Goal: Information Seeking & Learning: Learn about a topic

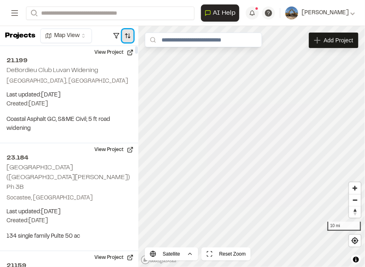
click at [127, 39] on button "button" at bounding box center [127, 35] width 11 height 13
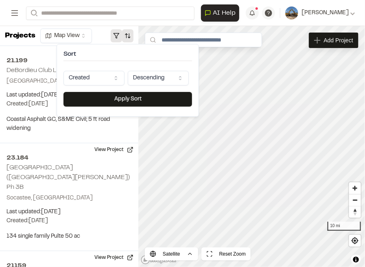
click at [119, 39] on button "button" at bounding box center [116, 35] width 11 height 13
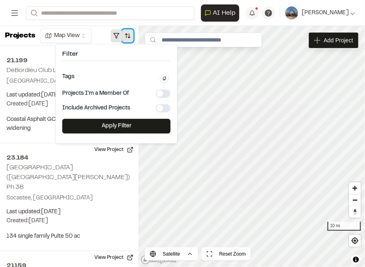
click at [127, 35] on button "button" at bounding box center [127, 35] width 11 height 13
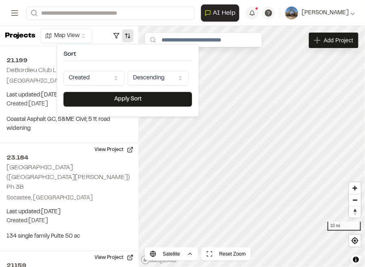
click at [122, 74] on html "Close sidebar v 3.0.1 Shares Current Workspace Development Resource Group DR Pr…" at bounding box center [182, 133] width 365 height 267
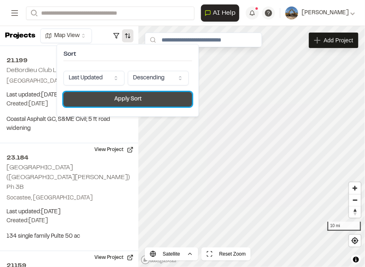
click at [137, 105] on button "Apply Sort" at bounding box center [128, 99] width 129 height 15
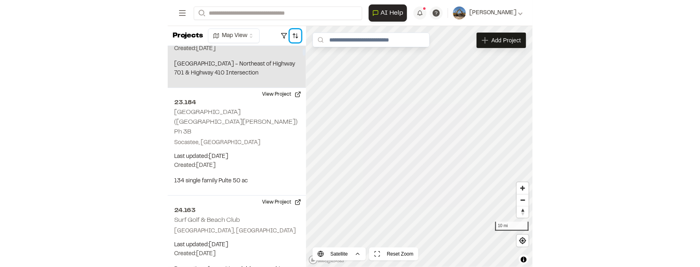
scroll to position [61, 0]
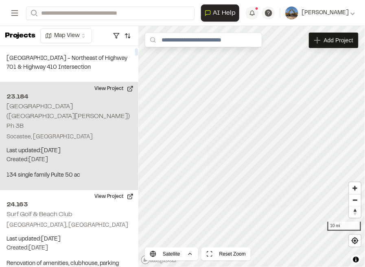
click at [100, 121] on div "23.184 Pulte Crescent Cove (fka Hague Marina) Ph 3B Socastee, SC Last updated: …" at bounding box center [69, 136] width 138 height 108
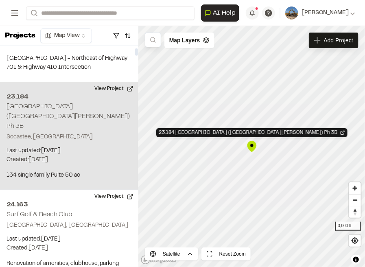
click at [95, 133] on p "Socastee, SC" at bounding box center [69, 137] width 125 height 9
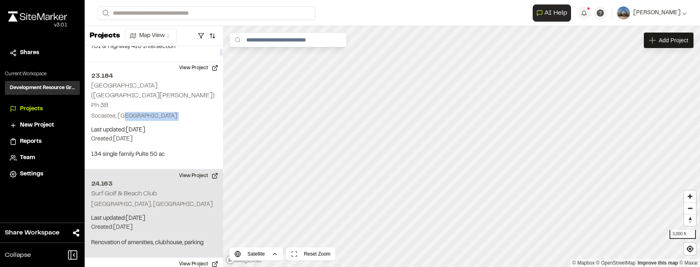
scroll to position [102, 0]
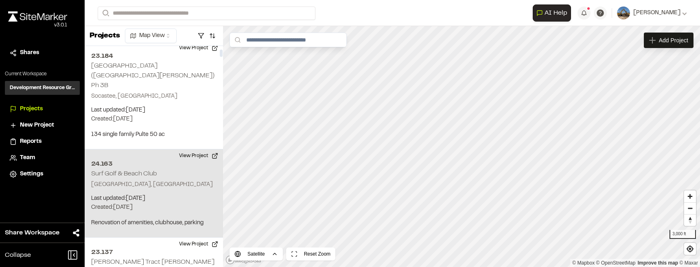
click at [192, 159] on h2 "24.163" at bounding box center [153, 164] width 125 height 10
click at [191, 149] on button "View Project" at bounding box center [198, 155] width 49 height 13
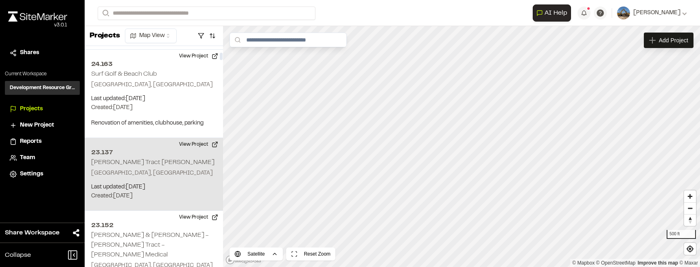
scroll to position [204, 0]
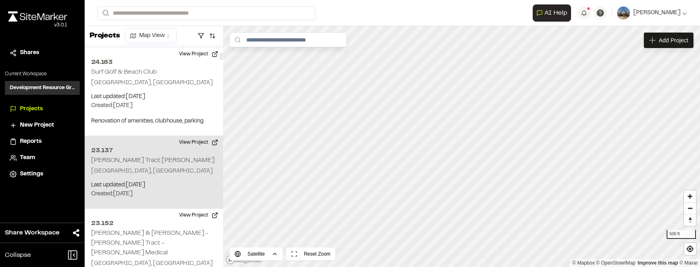
click at [150, 154] on div "23.137 Cox Tract Shuttleworth Tabor City, NC Last updated: Aug 29, 2025 Budget:…" at bounding box center [154, 172] width 138 height 73
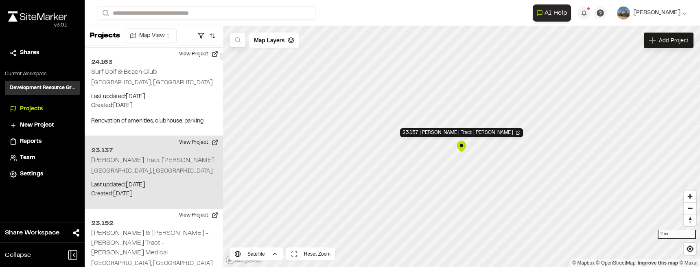
click at [158, 158] on h2 "Cox Tract Shuttleworth" at bounding box center [152, 161] width 123 height 6
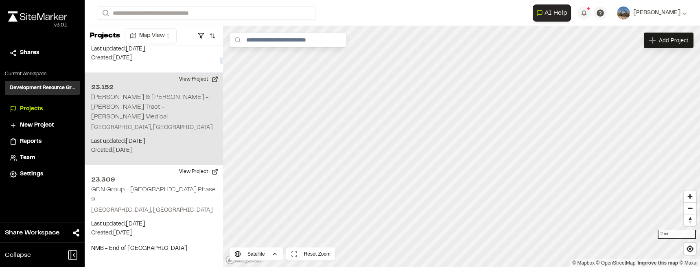
scroll to position [346, 0]
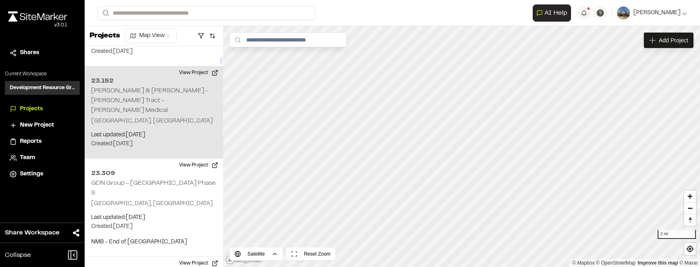
click at [190, 117] on p "Myrtle Beach, SC" at bounding box center [153, 121] width 125 height 9
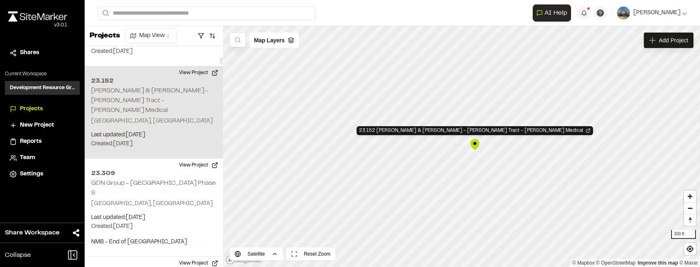
click at [154, 117] on p "Myrtle Beach, SC" at bounding box center [153, 121] width 125 height 9
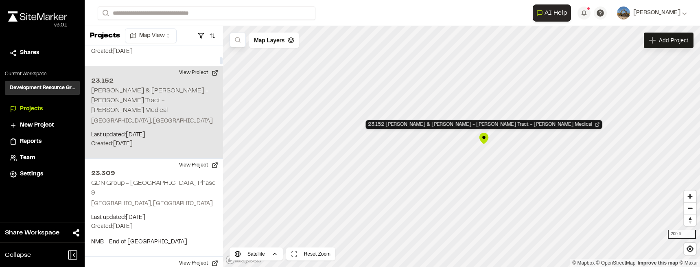
click at [154, 117] on p "Myrtle Beach, SC" at bounding box center [153, 121] width 125 height 9
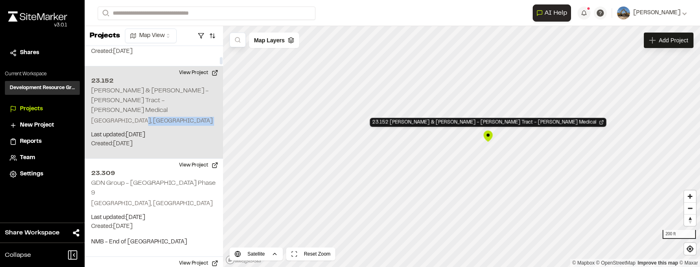
click at [154, 117] on p "Myrtle Beach, SC" at bounding box center [153, 121] width 125 height 9
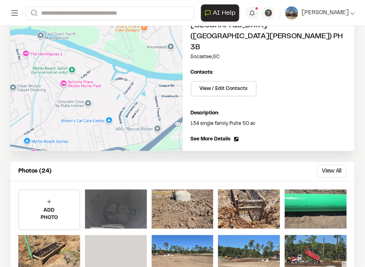
scroll to position [163, 0]
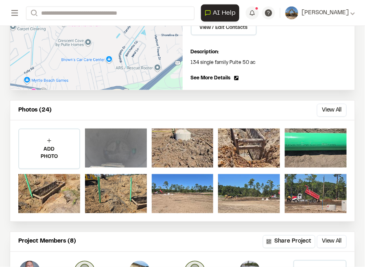
click at [129, 135] on div at bounding box center [116, 148] width 62 height 39
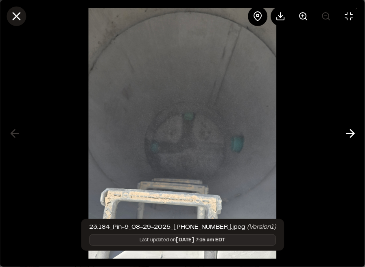
click at [22, 18] on icon at bounding box center [16, 16] width 14 height 14
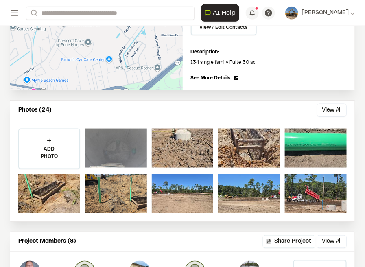
click at [112, 145] on div at bounding box center [116, 148] width 62 height 39
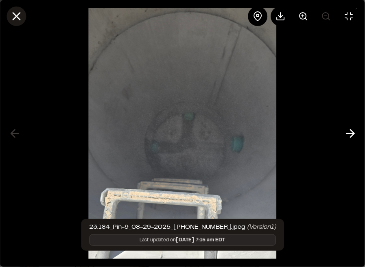
click at [20, 17] on icon at bounding box center [16, 16] width 14 height 14
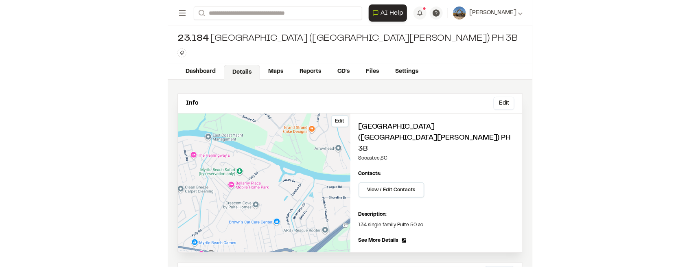
scroll to position [0, 0]
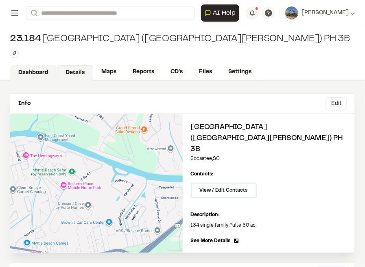
click at [41, 77] on link "Dashboard" at bounding box center [33, 72] width 47 height 15
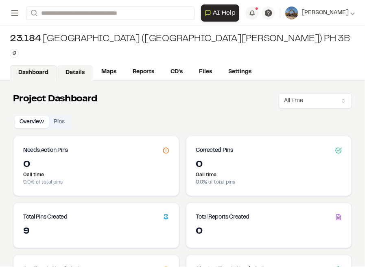
click at [76, 77] on link "Details" at bounding box center [75, 72] width 36 height 15
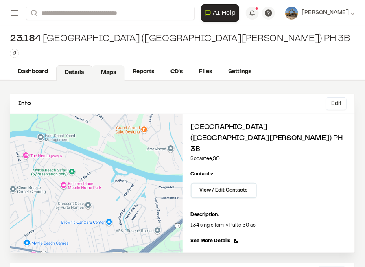
click at [101, 71] on link "Maps" at bounding box center [108, 72] width 32 height 15
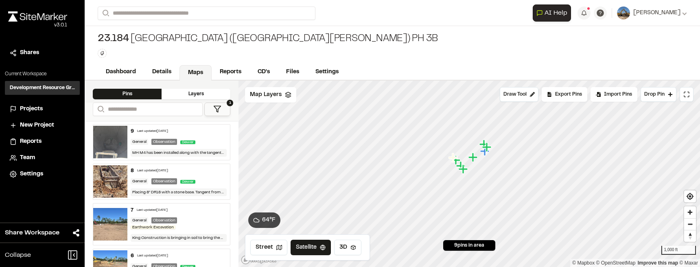
click at [365, 244] on span "9 pins in area" at bounding box center [469, 245] width 30 height 7
click at [208, 147] on div "9 Last updated Aug 29, 2025 General Observation Sewer MH M4 has been installed …" at bounding box center [178, 142] width 103 height 35
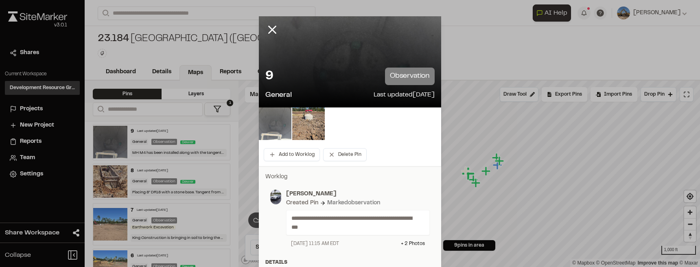
click at [278, 136] on img at bounding box center [275, 123] width 33 height 33
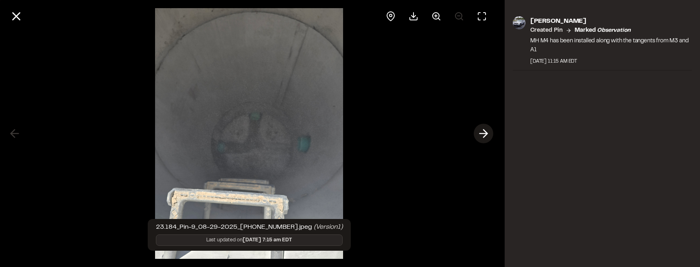
click at [365, 133] on polyline at bounding box center [486, 134] width 4 height 8
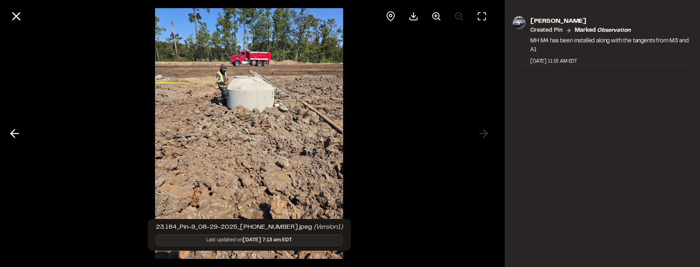
drag, startPoint x: 5, startPoint y: 134, endPoint x: 9, endPoint y: 121, distance: 13.8
click at [5, 135] on button at bounding box center [15, 134] width 20 height 20
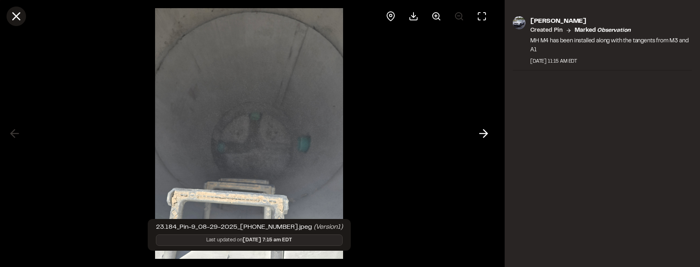
click at [14, 22] on icon at bounding box center [16, 16] width 14 height 14
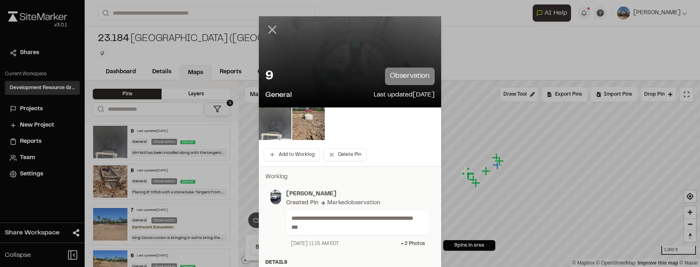
click at [273, 26] on icon at bounding box center [272, 30] width 14 height 14
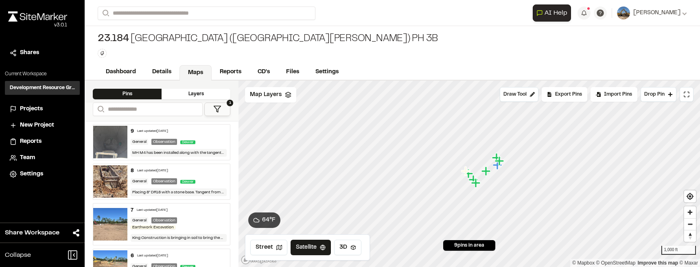
click at [216, 139] on div "General Observation Sewer" at bounding box center [179, 141] width 96 height 7
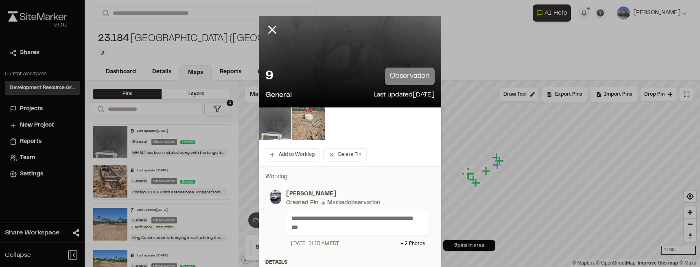
click at [296, 118] on img at bounding box center [308, 123] width 33 height 33
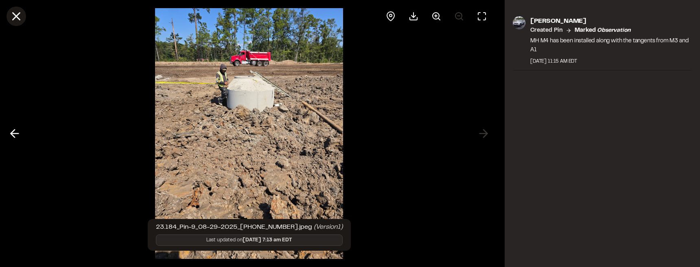
click at [15, 15] on line at bounding box center [16, 16] width 7 height 7
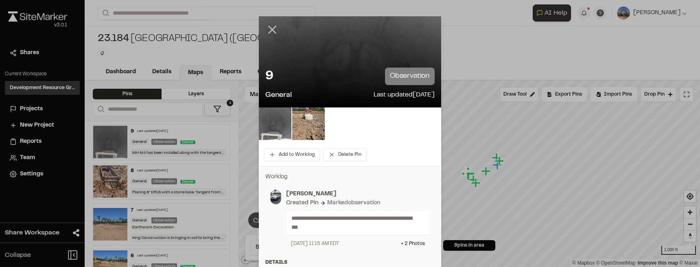
click at [270, 25] on icon at bounding box center [272, 30] width 14 height 14
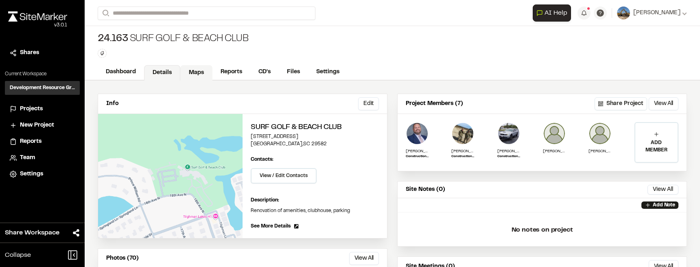
click at [204, 75] on link "Maps" at bounding box center [196, 72] width 32 height 15
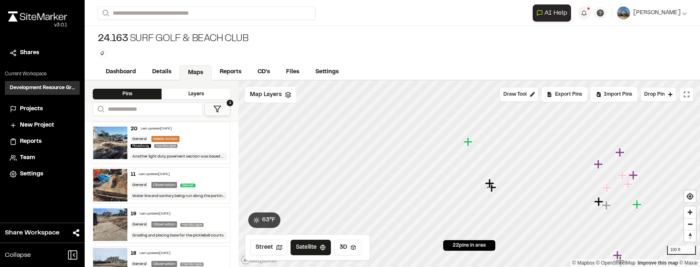
scroll to position [61, 0]
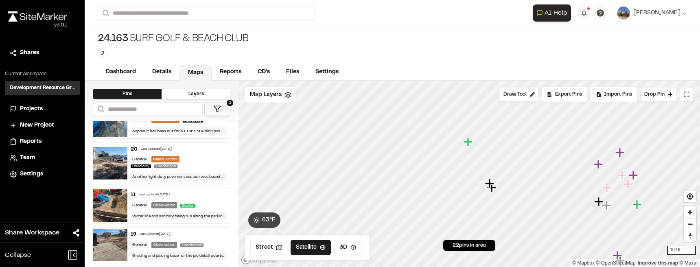
click at [192, 150] on div "20 Last updated Aug 29, 2025" at bounding box center [179, 149] width 96 height 7
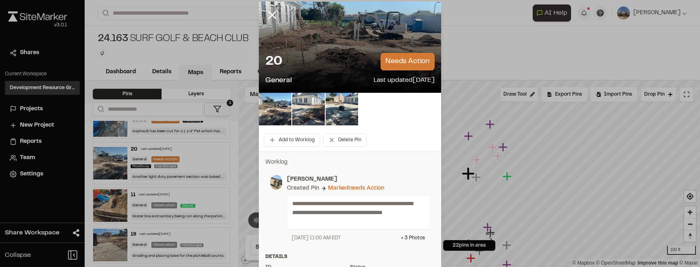
scroll to position [20, 0]
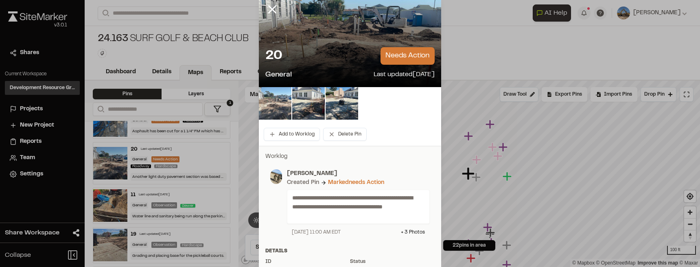
click at [281, 113] on img at bounding box center [275, 103] width 33 height 33
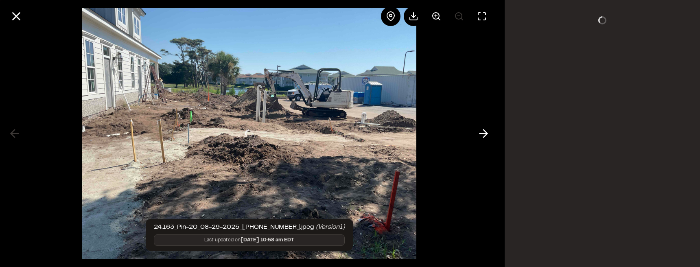
scroll to position [0, 0]
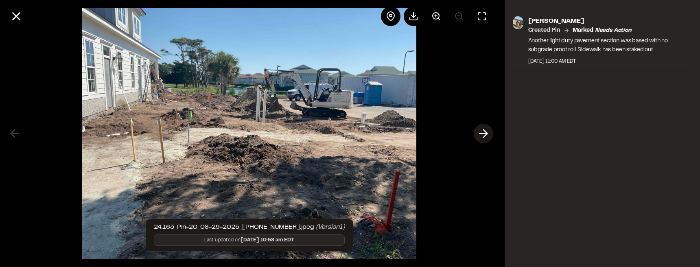
click at [483, 132] on icon at bounding box center [483, 134] width 13 height 14
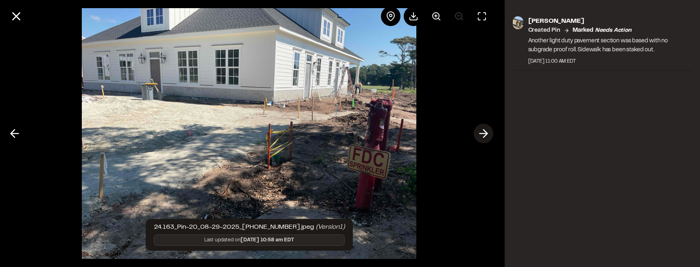
click at [482, 133] on icon at bounding box center [483, 134] width 13 height 14
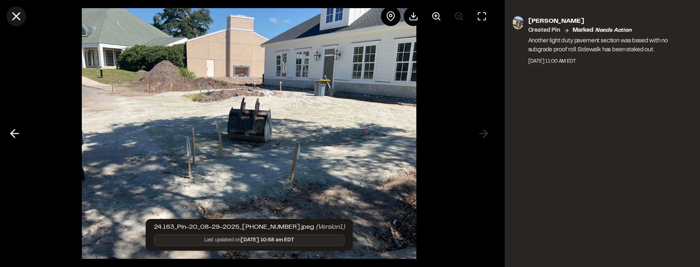
click at [19, 18] on icon at bounding box center [16, 16] width 14 height 14
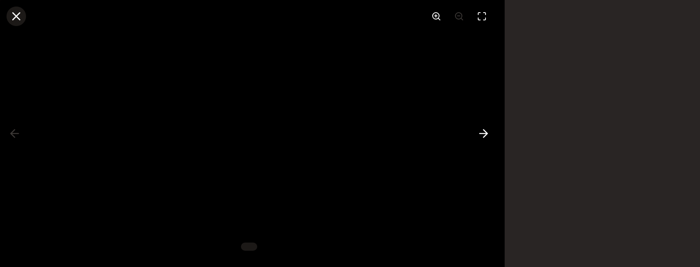
scroll to position [20, 0]
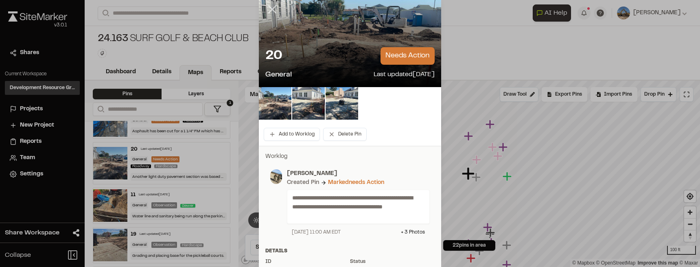
click at [271, 13] on icon at bounding box center [272, 9] width 14 height 14
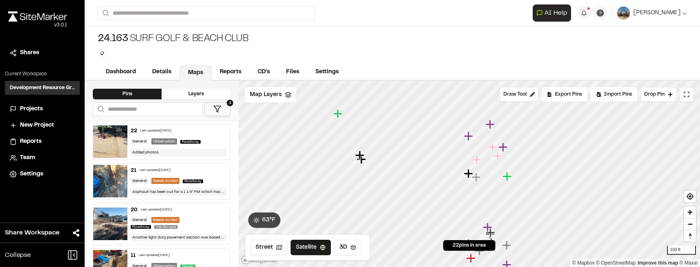
scroll to position [0, 0]
click at [194, 169] on div "21 Last updated Aug 29, 2025" at bounding box center [179, 170] width 96 height 7
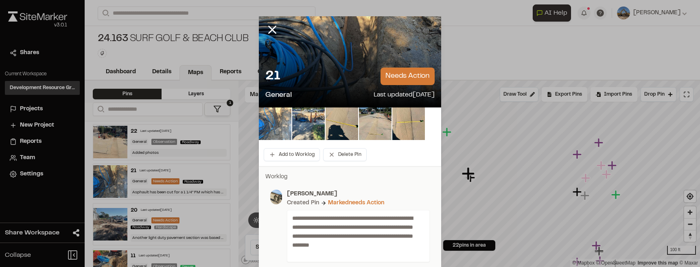
click at [269, 121] on img at bounding box center [275, 123] width 33 height 33
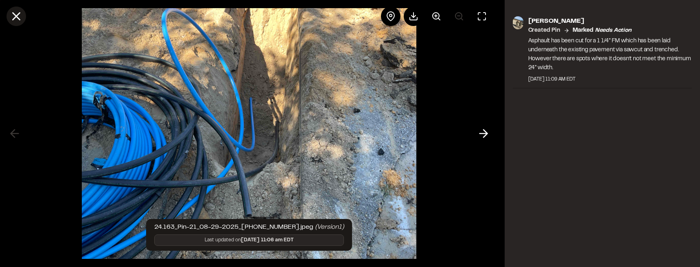
click at [16, 11] on icon at bounding box center [16, 16] width 14 height 14
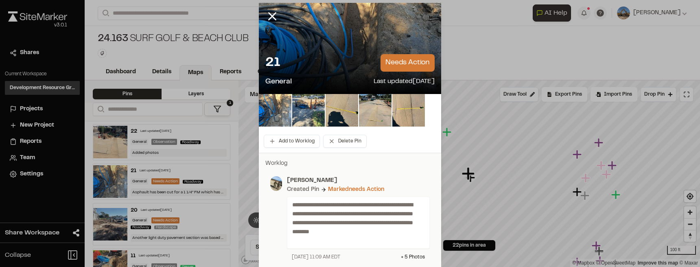
scroll to position [20, 0]
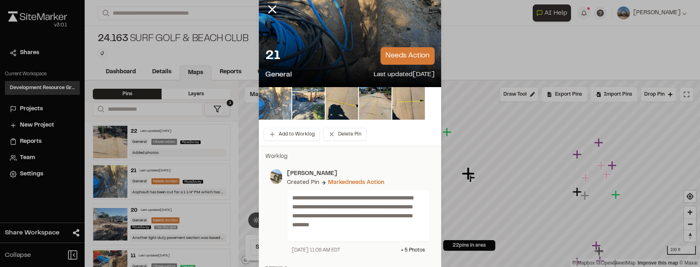
click at [277, 105] on img at bounding box center [275, 103] width 33 height 33
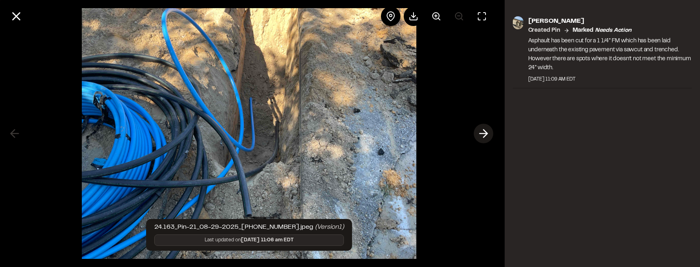
click at [478, 134] on icon at bounding box center [483, 134] width 13 height 14
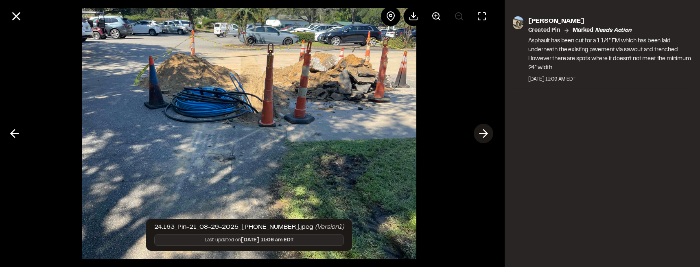
click at [478, 134] on icon at bounding box center [483, 134] width 13 height 14
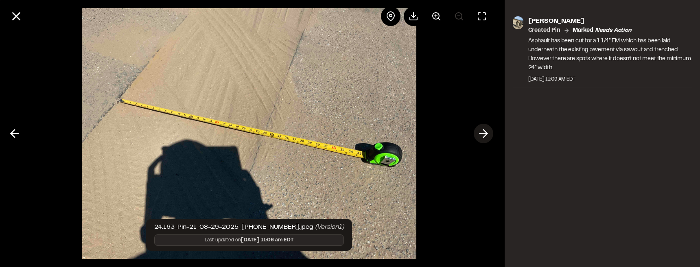
click at [478, 134] on icon at bounding box center [483, 134] width 13 height 14
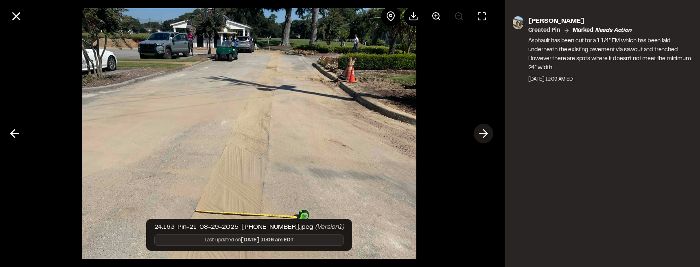
click at [478, 134] on icon at bounding box center [483, 134] width 13 height 14
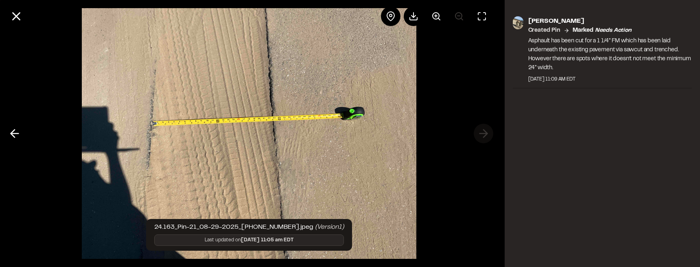
click at [478, 134] on div at bounding box center [249, 133] width 498 height 267
click at [21, 13] on icon at bounding box center [16, 16] width 14 height 14
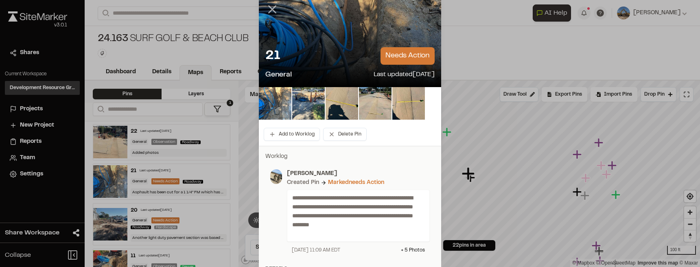
click at [270, 7] on icon at bounding box center [272, 9] width 14 height 14
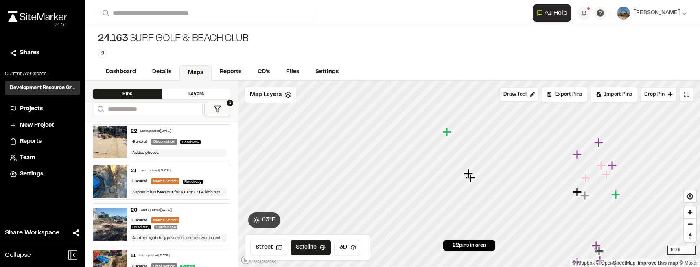
click at [143, 134] on div "22 Last updated Aug 29, 2025 General Observation Roadway Added photos" at bounding box center [178, 142] width 103 height 35
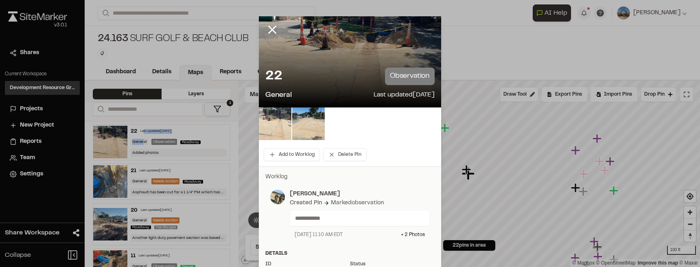
click at [270, 125] on img at bounding box center [275, 123] width 33 height 33
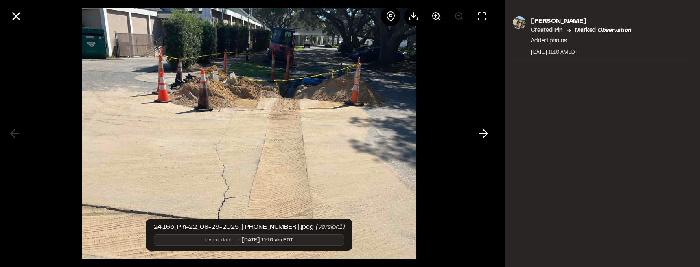
click at [481, 131] on icon at bounding box center [483, 134] width 13 height 14
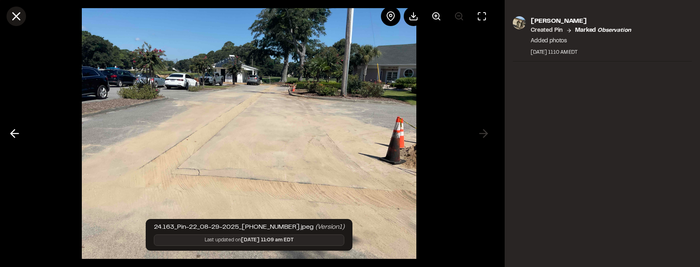
click at [13, 17] on icon at bounding box center [16, 16] width 14 height 14
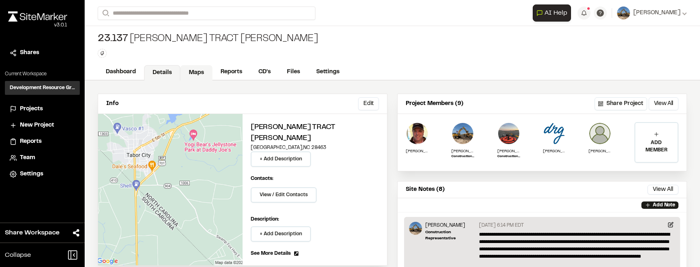
click at [200, 69] on link "Maps" at bounding box center [196, 72] width 32 height 15
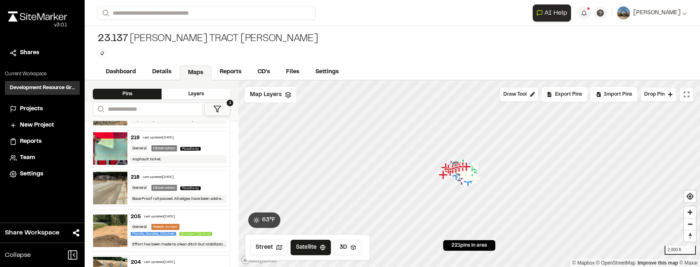
scroll to position [183, 0]
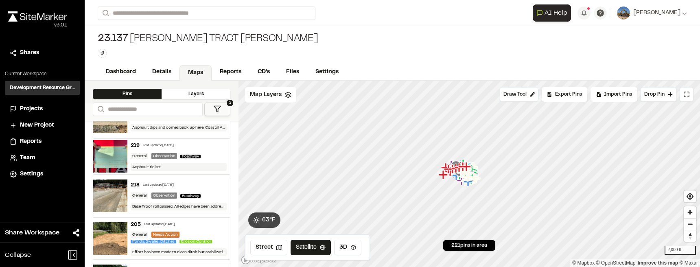
click at [197, 145] on div "219 Last updated Aug 29, 2025" at bounding box center [179, 145] width 96 height 7
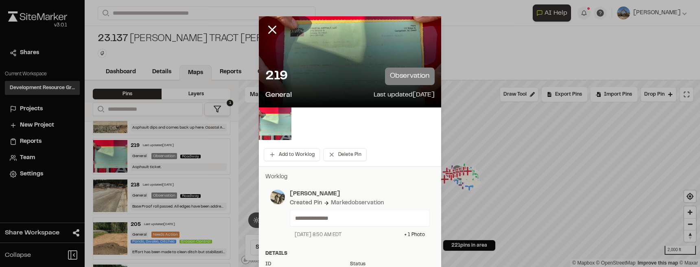
click at [282, 124] on img at bounding box center [275, 123] width 33 height 33
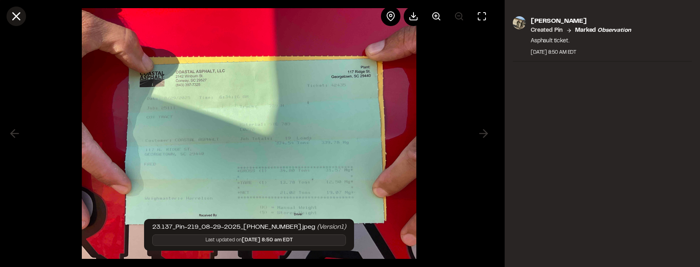
click at [9, 17] on button at bounding box center [17, 17] width 20 height 20
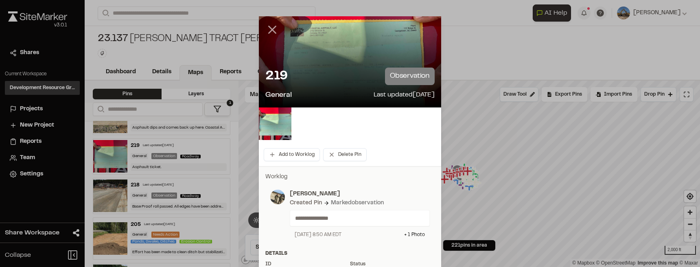
click at [269, 28] on icon at bounding box center [272, 30] width 14 height 14
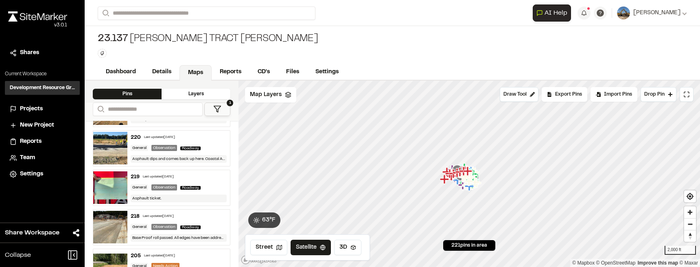
scroll to position [142, 0]
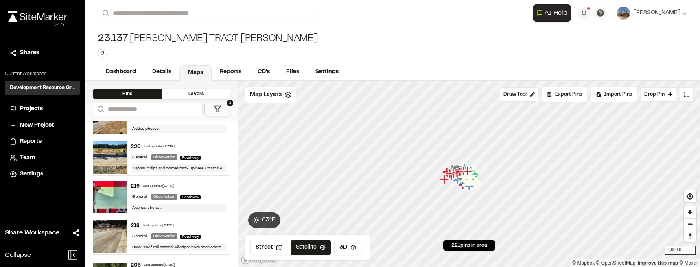
click at [122, 164] on img at bounding box center [110, 157] width 34 height 33
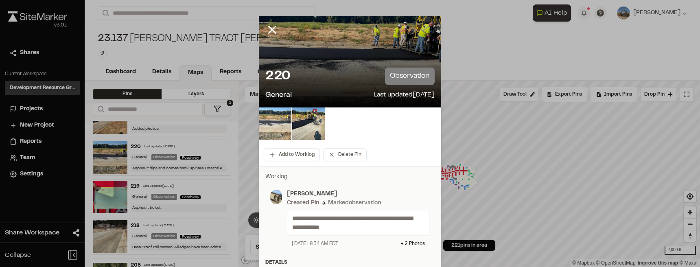
click at [281, 123] on img at bounding box center [275, 123] width 33 height 33
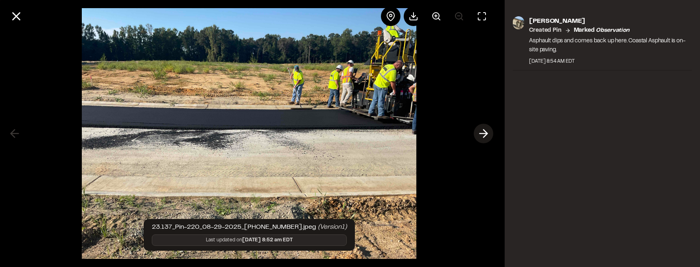
click at [481, 134] on line at bounding box center [484, 134] width 8 height 0
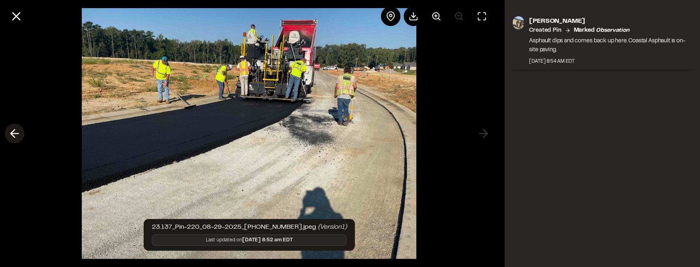
click at [19, 131] on icon at bounding box center [14, 134] width 13 height 14
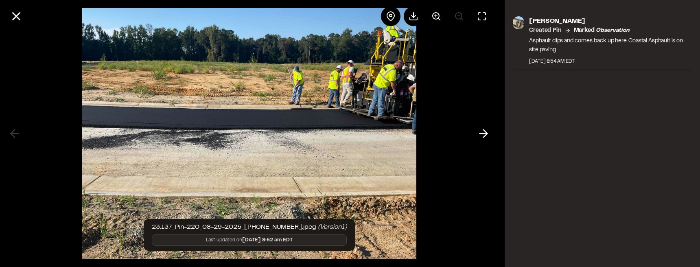
click at [216, 118] on img at bounding box center [249, 133] width 334 height 267
click at [15, 17] on line at bounding box center [16, 16] width 7 height 7
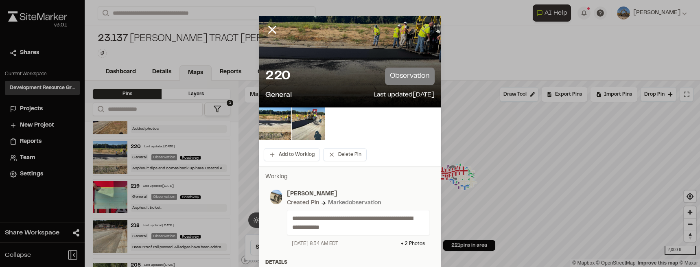
click at [273, 30] on icon at bounding box center [272, 30] width 14 height 14
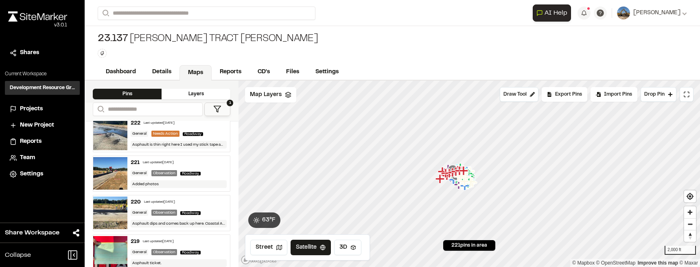
scroll to position [81, 0]
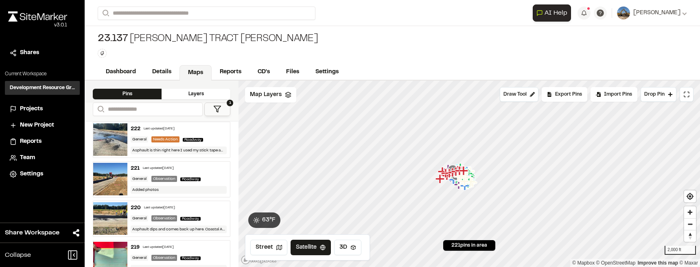
click at [119, 180] on img at bounding box center [110, 179] width 34 height 33
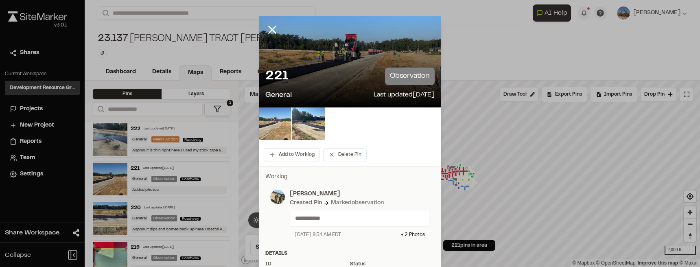
click at [278, 129] on img at bounding box center [275, 123] width 33 height 33
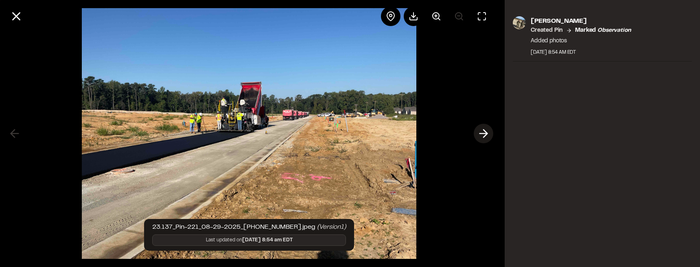
click at [488, 133] on icon at bounding box center [483, 134] width 13 height 14
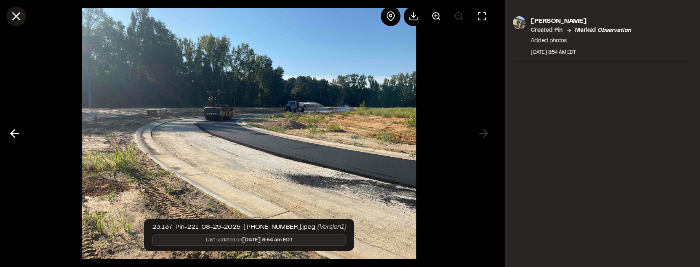
click at [21, 15] on icon at bounding box center [16, 16] width 14 height 14
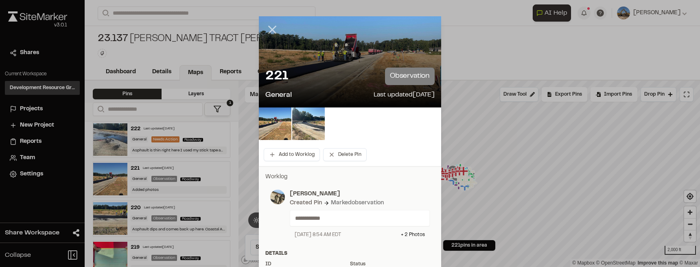
click at [273, 28] on icon at bounding box center [272, 30] width 14 height 14
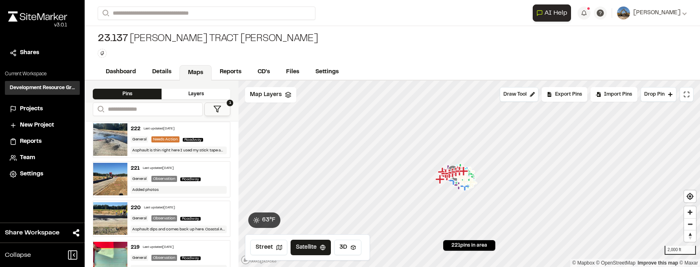
click at [119, 150] on img at bounding box center [110, 139] width 34 height 33
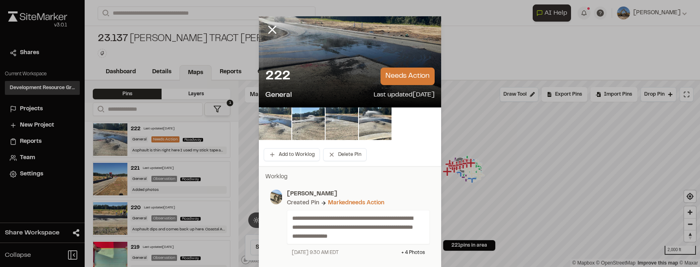
click at [278, 135] on img at bounding box center [275, 123] width 33 height 33
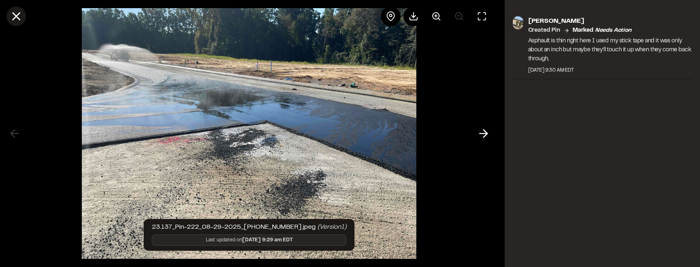
click at [12, 14] on icon at bounding box center [16, 16] width 14 height 14
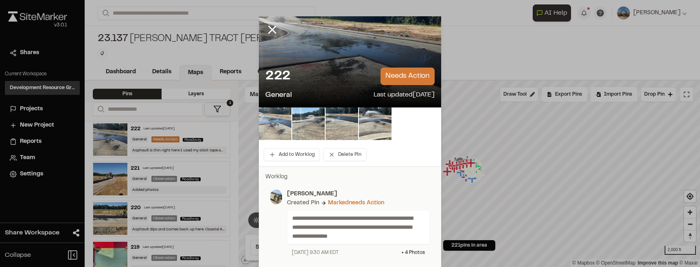
click at [289, 124] on img at bounding box center [275, 123] width 33 height 33
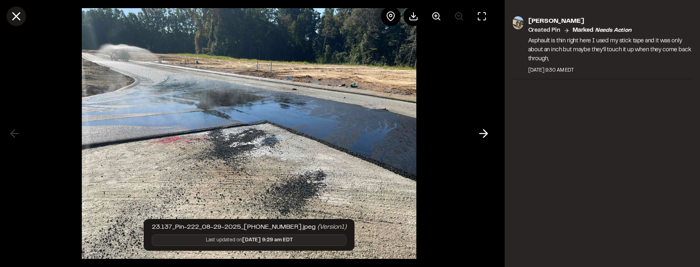
click at [17, 15] on line at bounding box center [16, 16] width 7 height 7
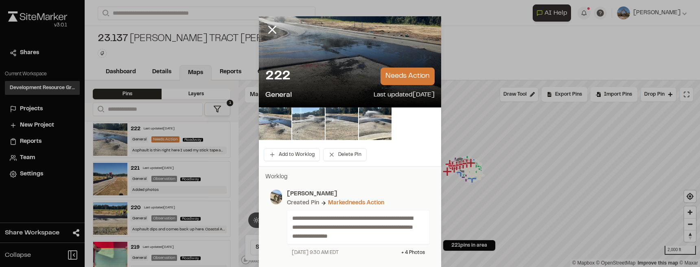
click at [298, 126] on img at bounding box center [308, 123] width 33 height 33
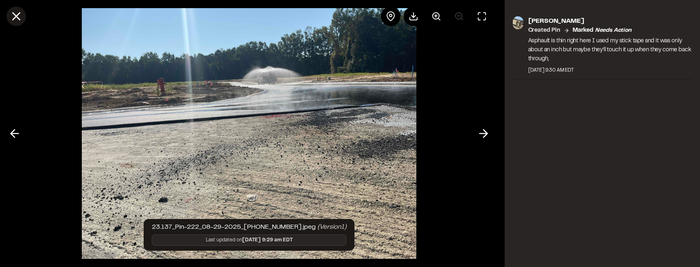
click at [21, 22] on icon at bounding box center [16, 16] width 14 height 14
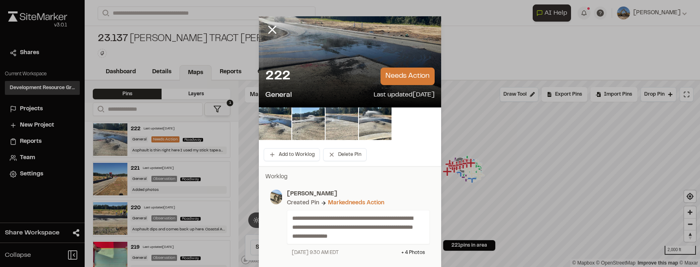
click at [350, 123] on img at bounding box center [342, 123] width 33 height 33
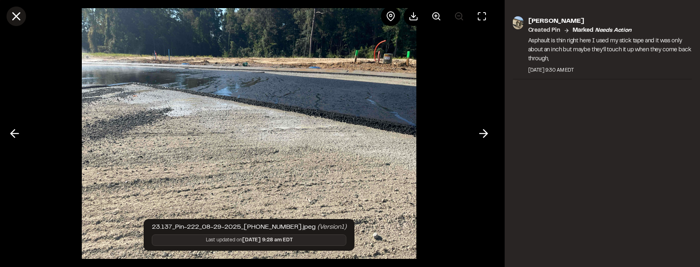
click at [22, 14] on icon at bounding box center [16, 16] width 14 height 14
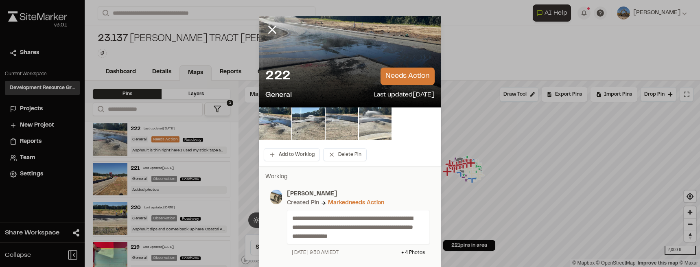
click at [370, 127] on img at bounding box center [375, 123] width 33 height 33
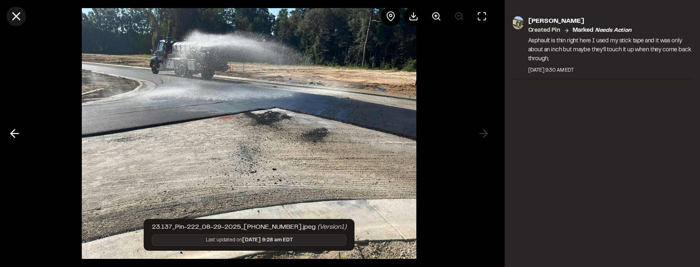
click at [19, 20] on icon at bounding box center [16, 16] width 14 height 14
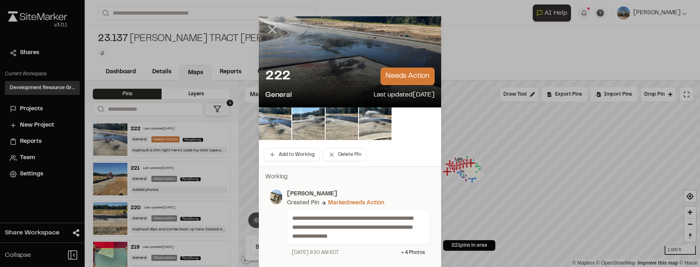
click at [274, 30] on icon at bounding box center [272, 30] width 14 height 14
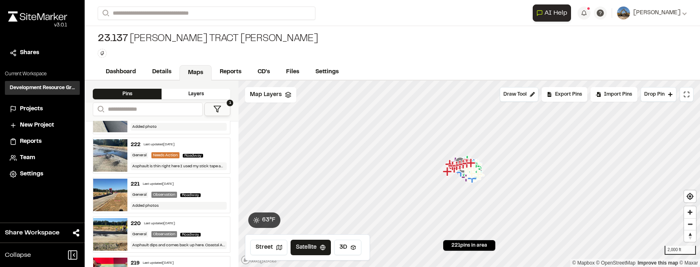
scroll to position [20, 0]
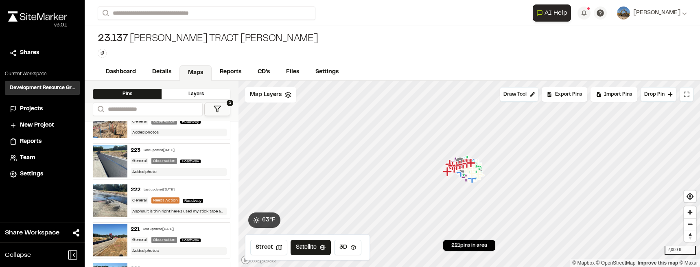
click at [147, 153] on div "223 Last updated Aug 29, 2025" at bounding box center [179, 150] width 96 height 7
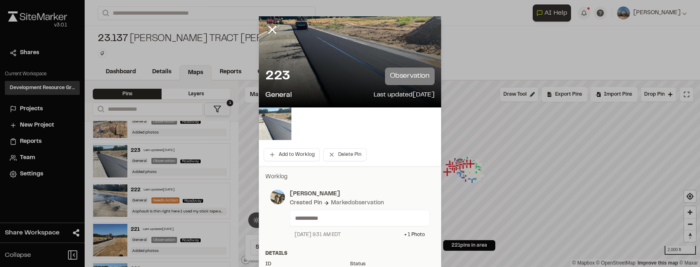
click at [266, 127] on img at bounding box center [275, 123] width 33 height 33
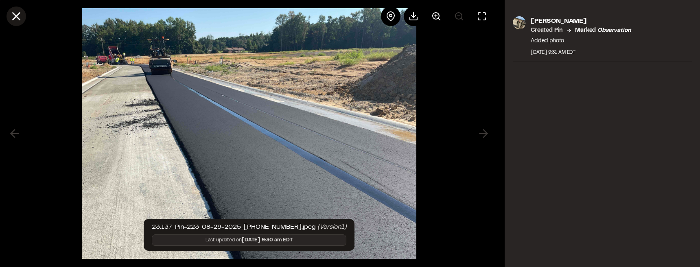
click at [17, 16] on line at bounding box center [16, 16] width 7 height 7
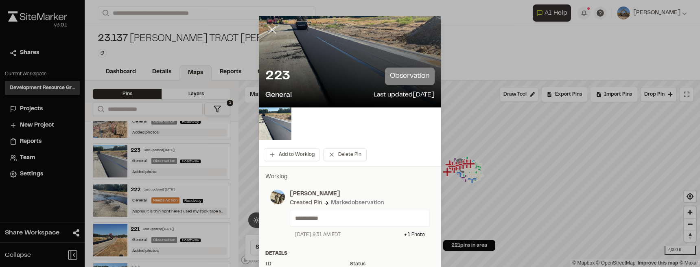
click at [269, 28] on line at bounding box center [272, 29] width 7 height 7
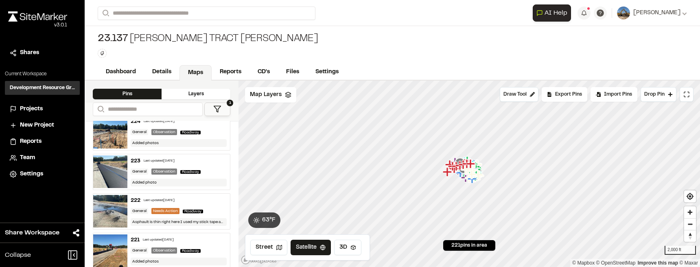
scroll to position [0, 0]
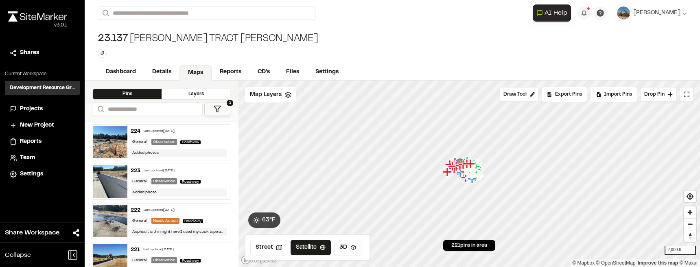
click at [140, 149] on div "Added photos" at bounding box center [179, 153] width 96 height 8
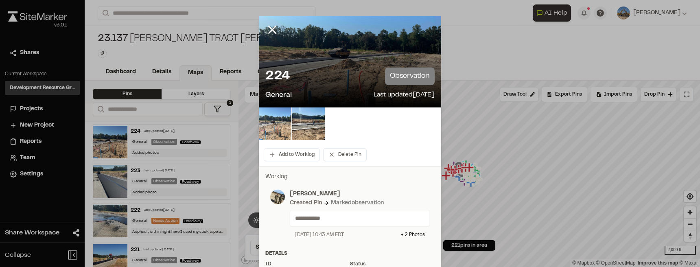
click at [287, 114] on img at bounding box center [275, 123] width 33 height 33
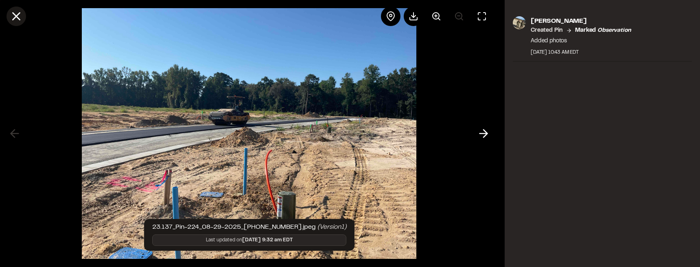
click at [16, 19] on icon at bounding box center [16, 16] width 14 height 14
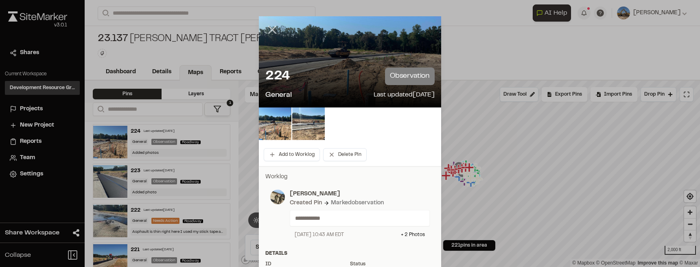
click at [265, 30] on icon at bounding box center [272, 30] width 14 height 14
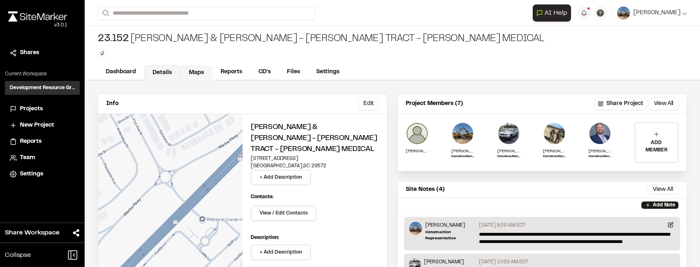
click at [206, 72] on link "Maps" at bounding box center [196, 72] width 32 height 15
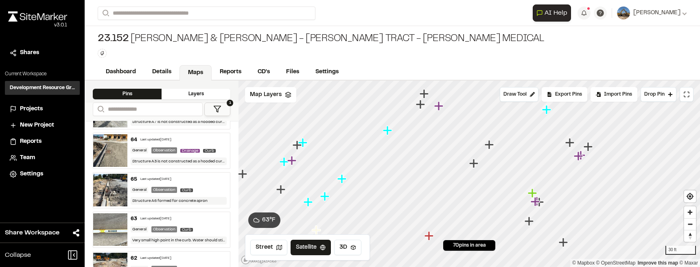
scroll to position [142, 0]
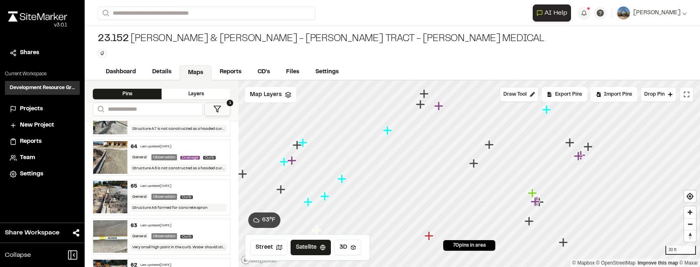
click at [151, 145] on div "Last updated [DATE]" at bounding box center [155, 147] width 31 height 5
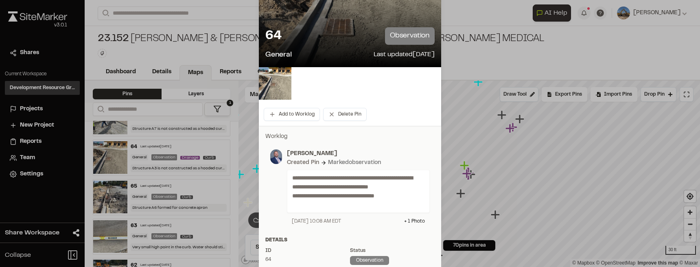
scroll to position [41, 0]
click at [283, 78] on img at bounding box center [275, 83] width 33 height 33
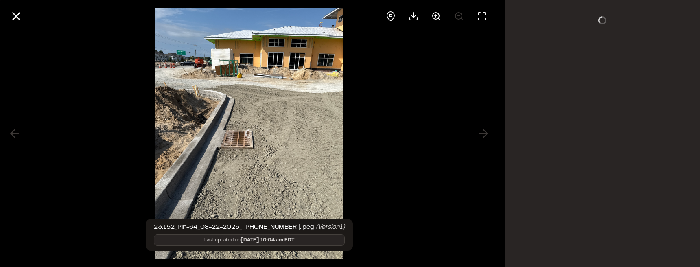
scroll to position [0, 0]
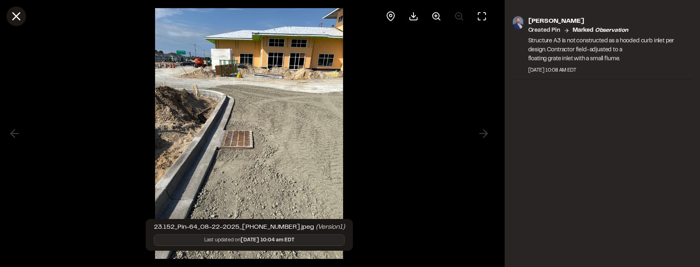
click at [12, 17] on icon at bounding box center [16, 16] width 14 height 14
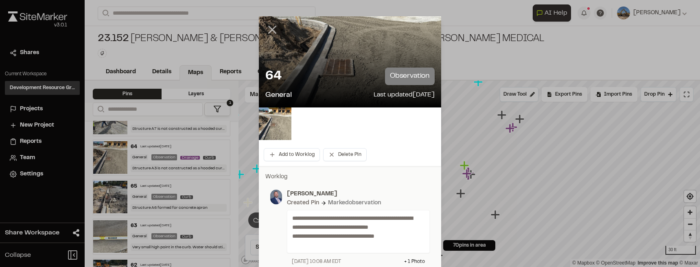
click at [270, 31] on line at bounding box center [272, 29] width 7 height 7
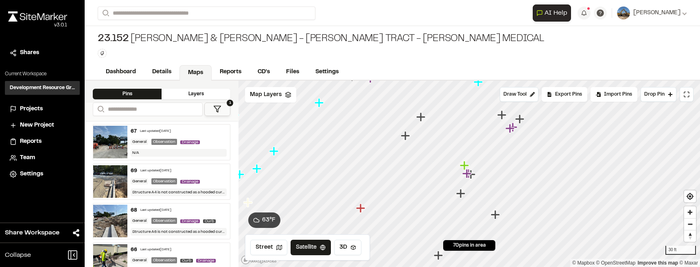
click at [117, 141] on img at bounding box center [110, 142] width 34 height 33
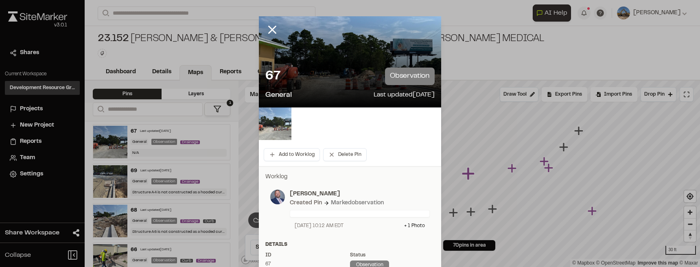
click at [278, 125] on img at bounding box center [275, 123] width 33 height 33
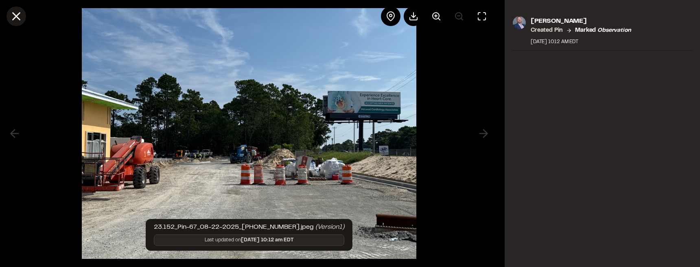
click at [9, 15] on button at bounding box center [17, 17] width 20 height 20
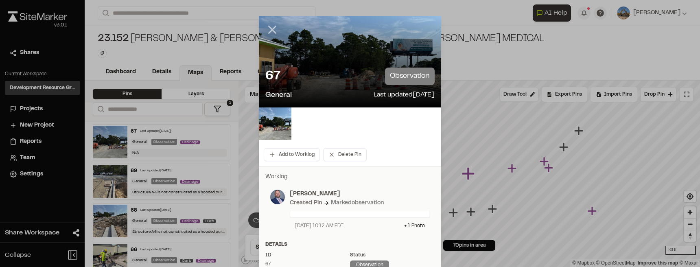
click at [270, 30] on line at bounding box center [272, 29] width 7 height 7
